Goal: Task Accomplishment & Management: Manage account settings

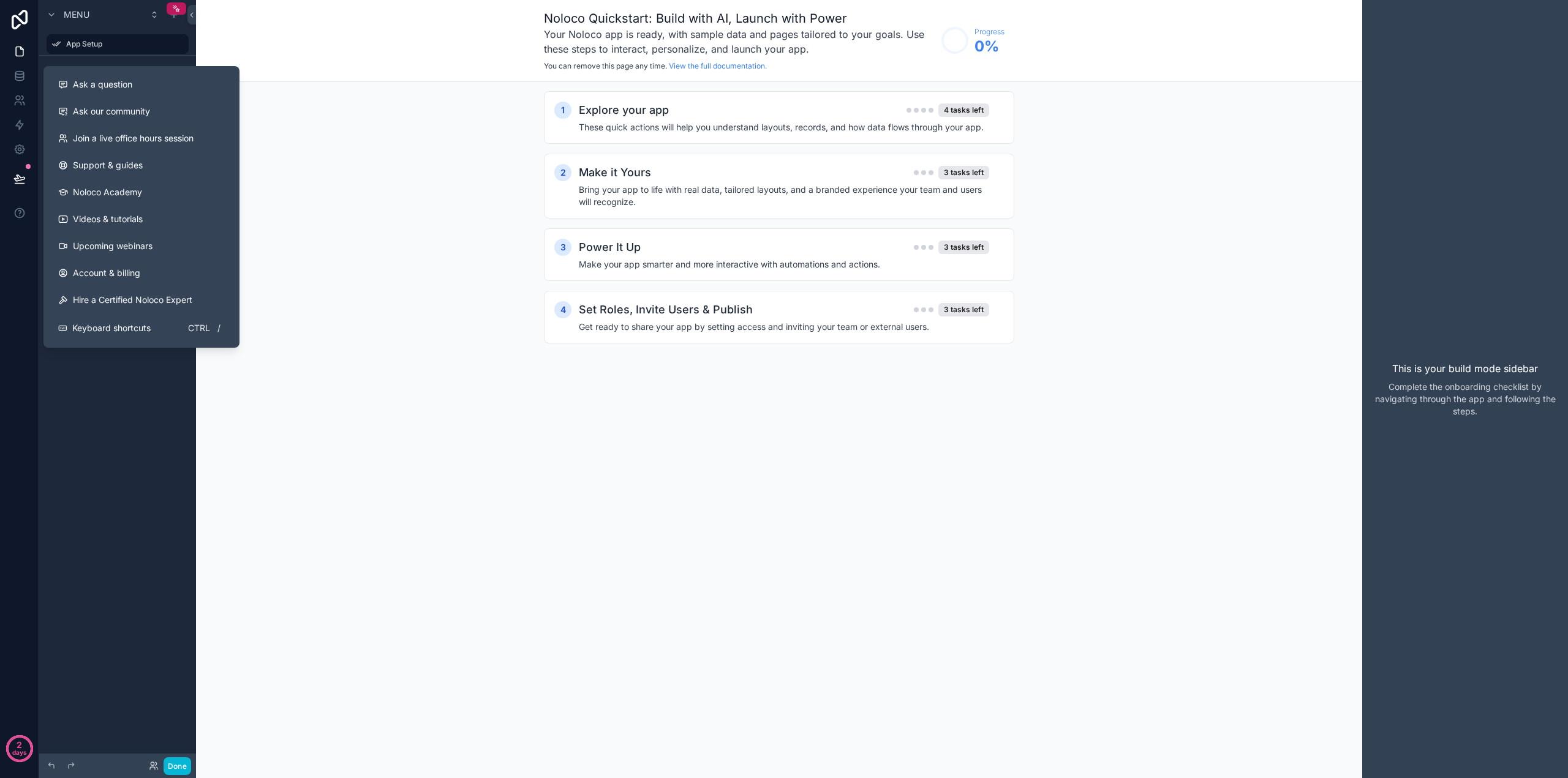
click at [439, 379] on div "Noloco Quickstart: Build with AI, Launch with Power Your Noloco app is ready, w…" at bounding box center [779, 389] width 1166 height 778
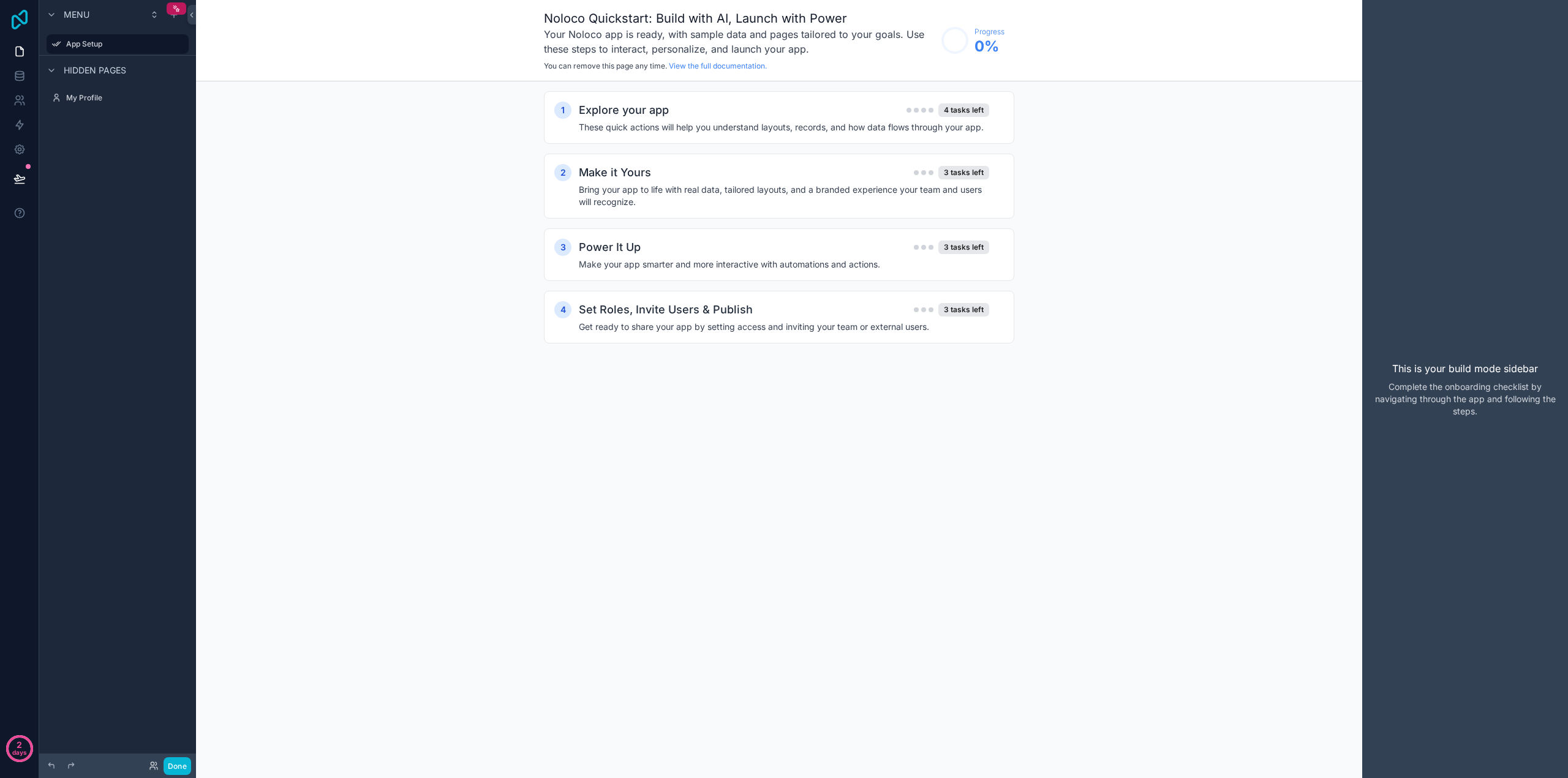
click at [24, 16] on icon at bounding box center [19, 20] width 24 height 20
click at [22, 150] on icon at bounding box center [20, 149] width 12 height 12
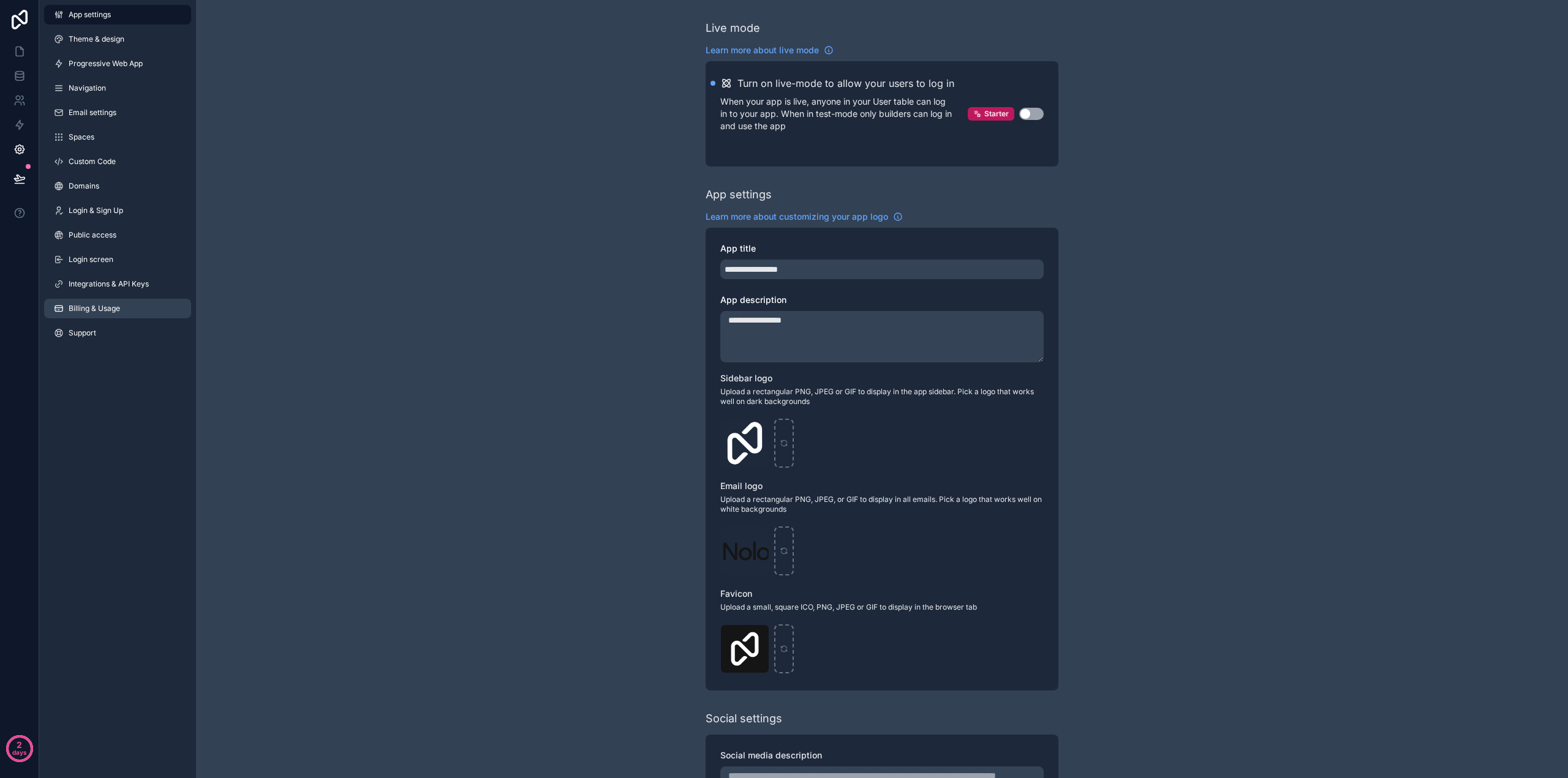
click at [102, 305] on span "Billing & Usage" at bounding box center [94, 308] width 52 height 10
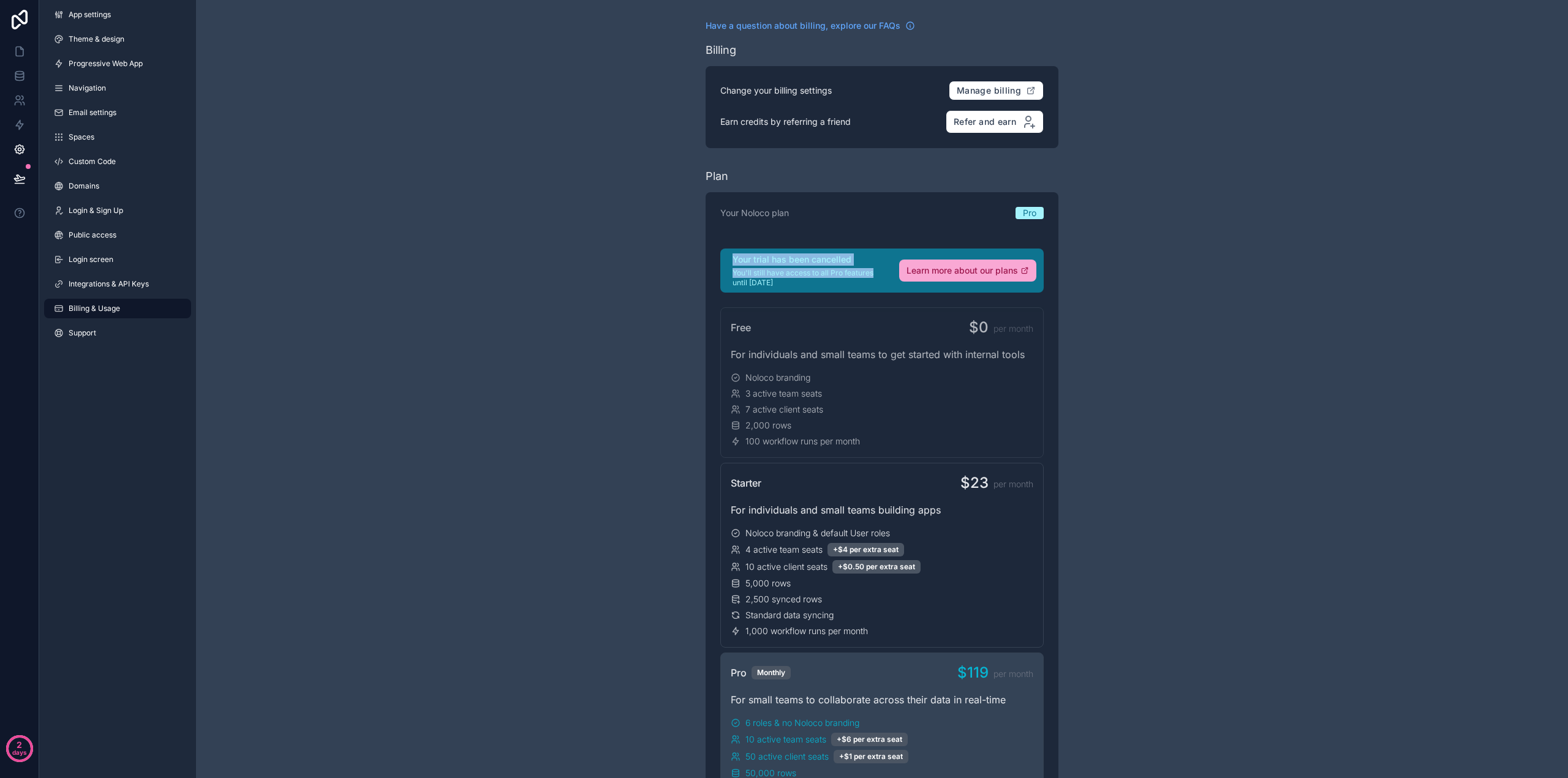
drag, startPoint x: 831, startPoint y: 269, endPoint x: 704, endPoint y: 252, distance: 128.1
click at [799, 278] on p "You'll still have access to all Pro features until Sep 11, 2025" at bounding box center [809, 278] width 152 height 20
